Goal: Communication & Community: Participate in discussion

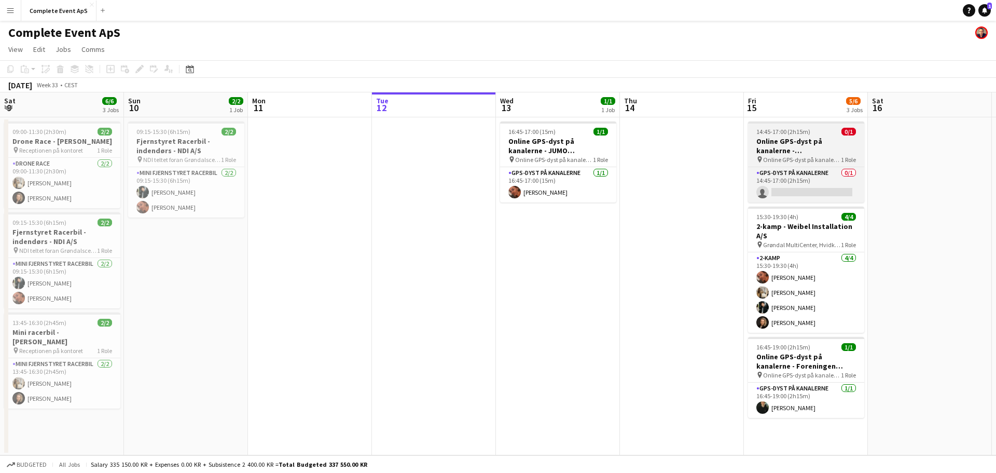
scroll to position [0, 248]
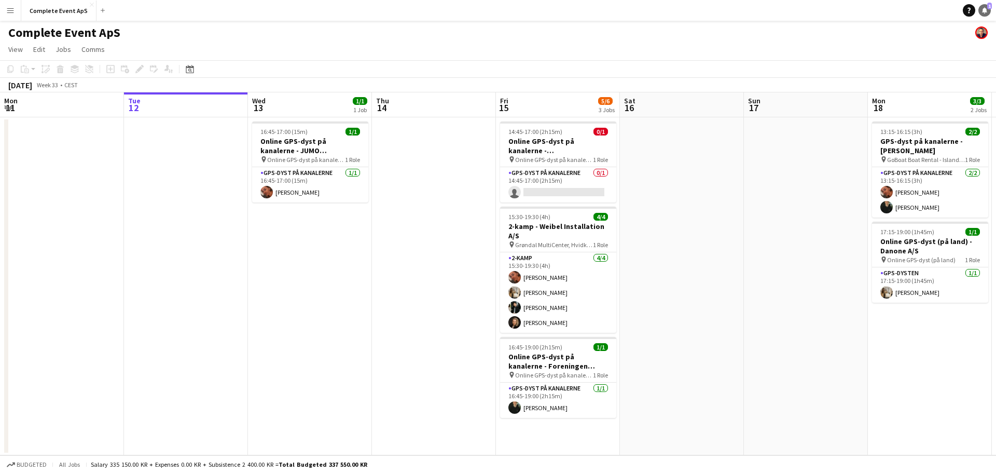
click at [987, 8] on icon "Notifications" at bounding box center [985, 10] width 6 height 6
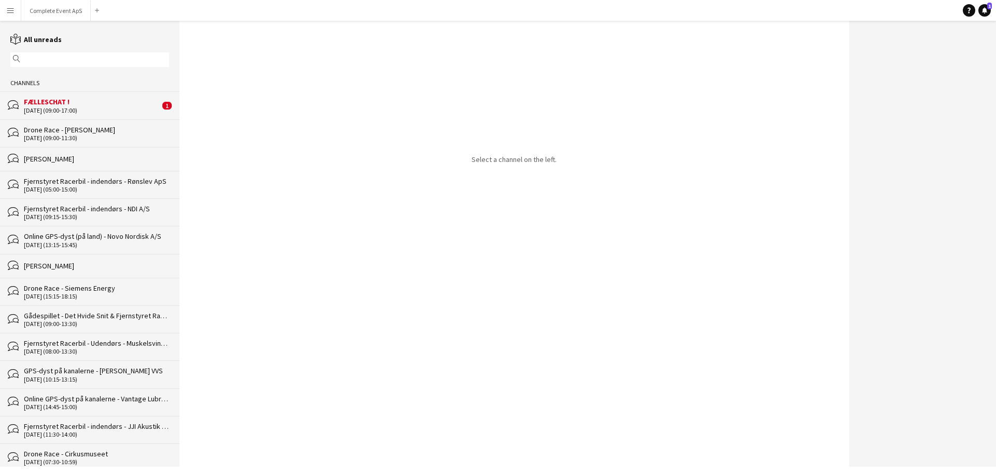
click at [91, 111] on div "[DATE] (09:00-17:00)" at bounding box center [92, 110] width 136 height 7
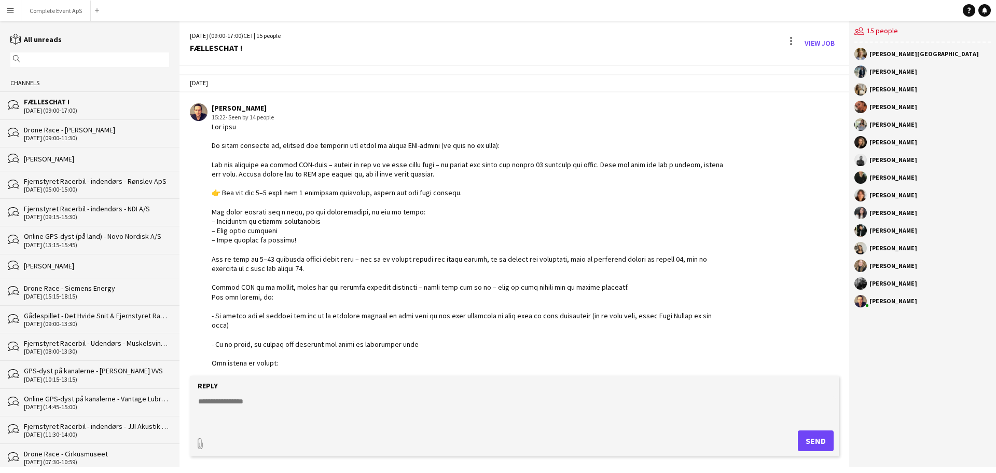
scroll to position [2386, 0]
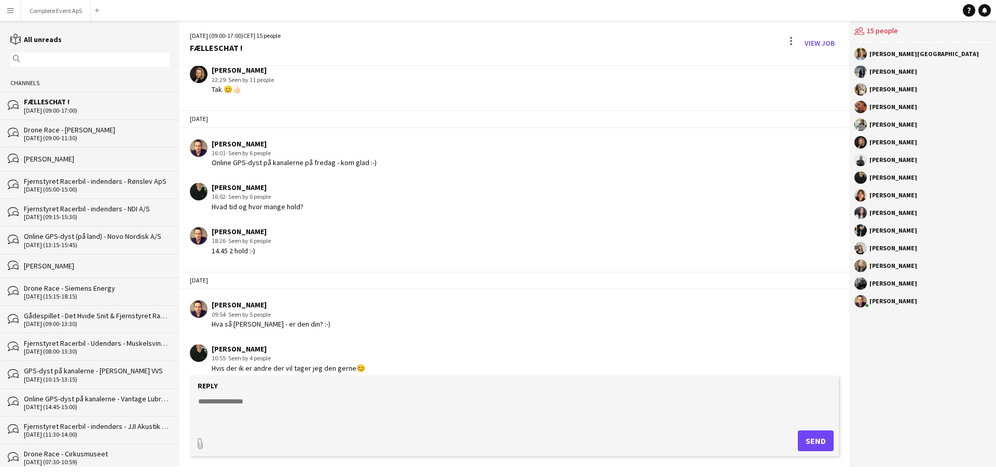
click at [287, 410] on textarea at bounding box center [516, 409] width 639 height 27
type textarea "**********"
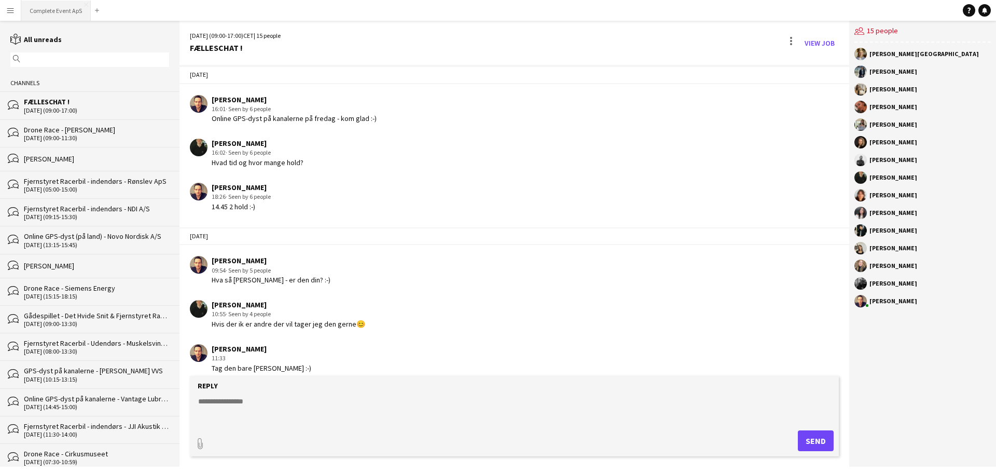
click at [51, 8] on button "Complete Event ApS Close" at bounding box center [56, 11] width 70 height 20
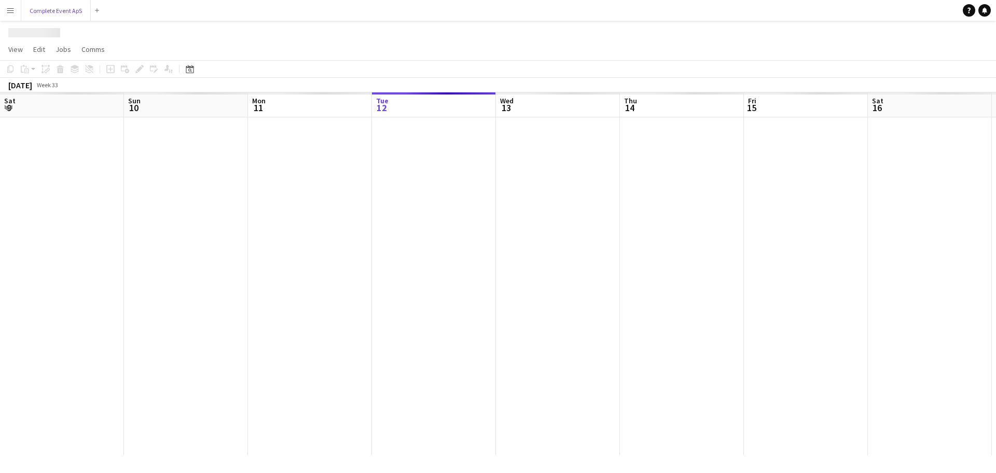
scroll to position [0, 248]
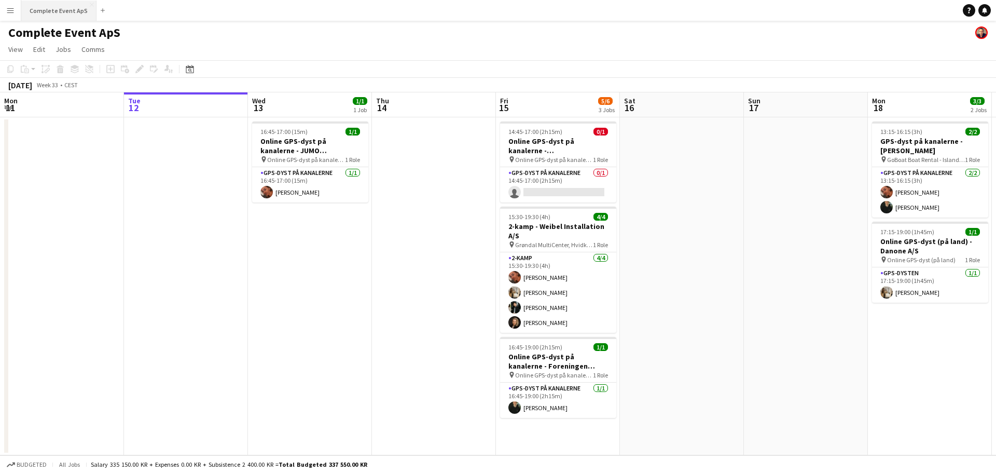
click at [58, 5] on button "Complete Event ApS Close" at bounding box center [58, 11] width 75 height 20
click at [67, 11] on button "Complete Event ApS Close" at bounding box center [58, 11] width 75 height 20
click at [187, 67] on icon at bounding box center [190, 69] width 8 height 8
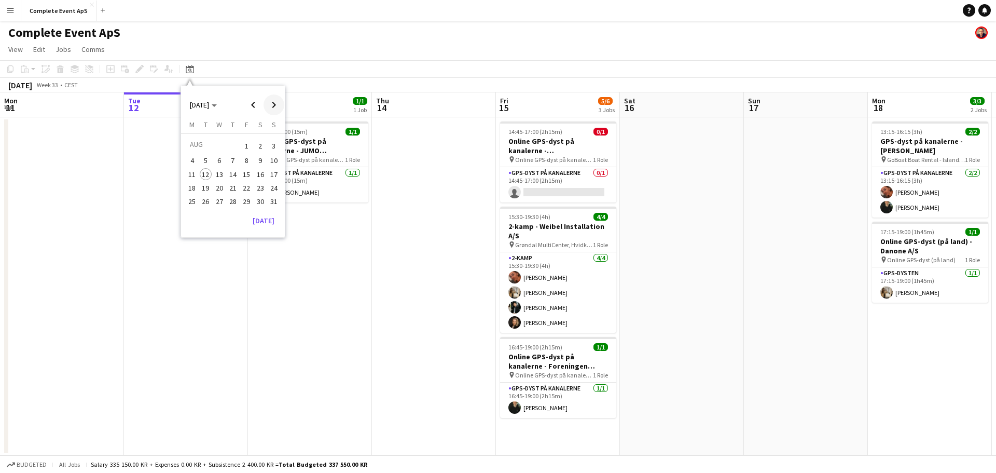
click at [274, 107] on span "Next month" at bounding box center [274, 104] width 21 height 21
click at [259, 157] on span "6" at bounding box center [260, 158] width 12 height 12
